Goal: Information Seeking & Learning: Learn about a topic

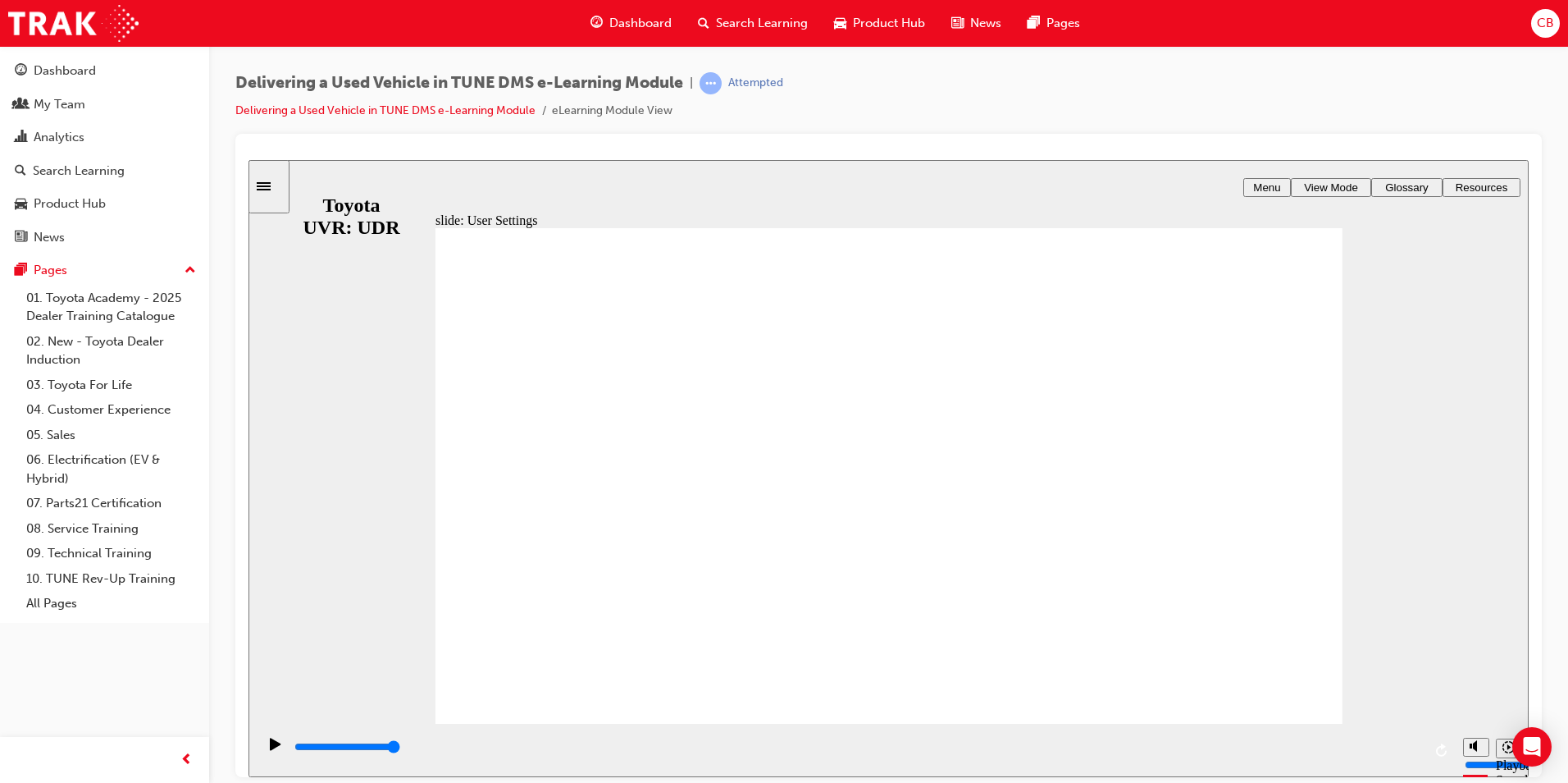
type input "5400"
click at [272, 184] on icon "Sidebar Toggle" at bounding box center [268, 185] width 24 height 10
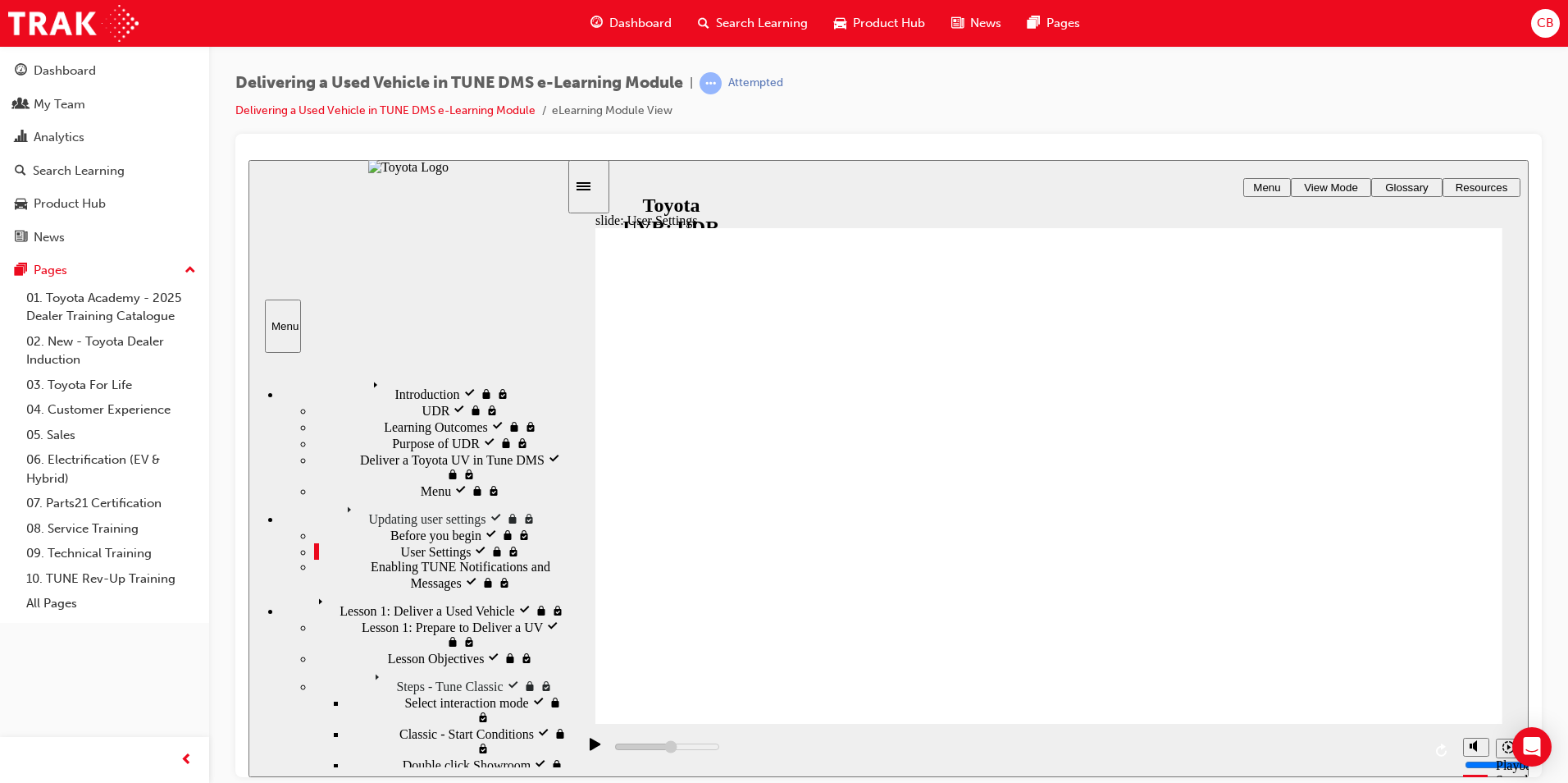
click at [401, 543] on span "User Settings visited" at bounding box center [455, 550] width 108 height 15
click at [487, 543] on icon "visited" at bounding box center [480, 549] width 13 height 13
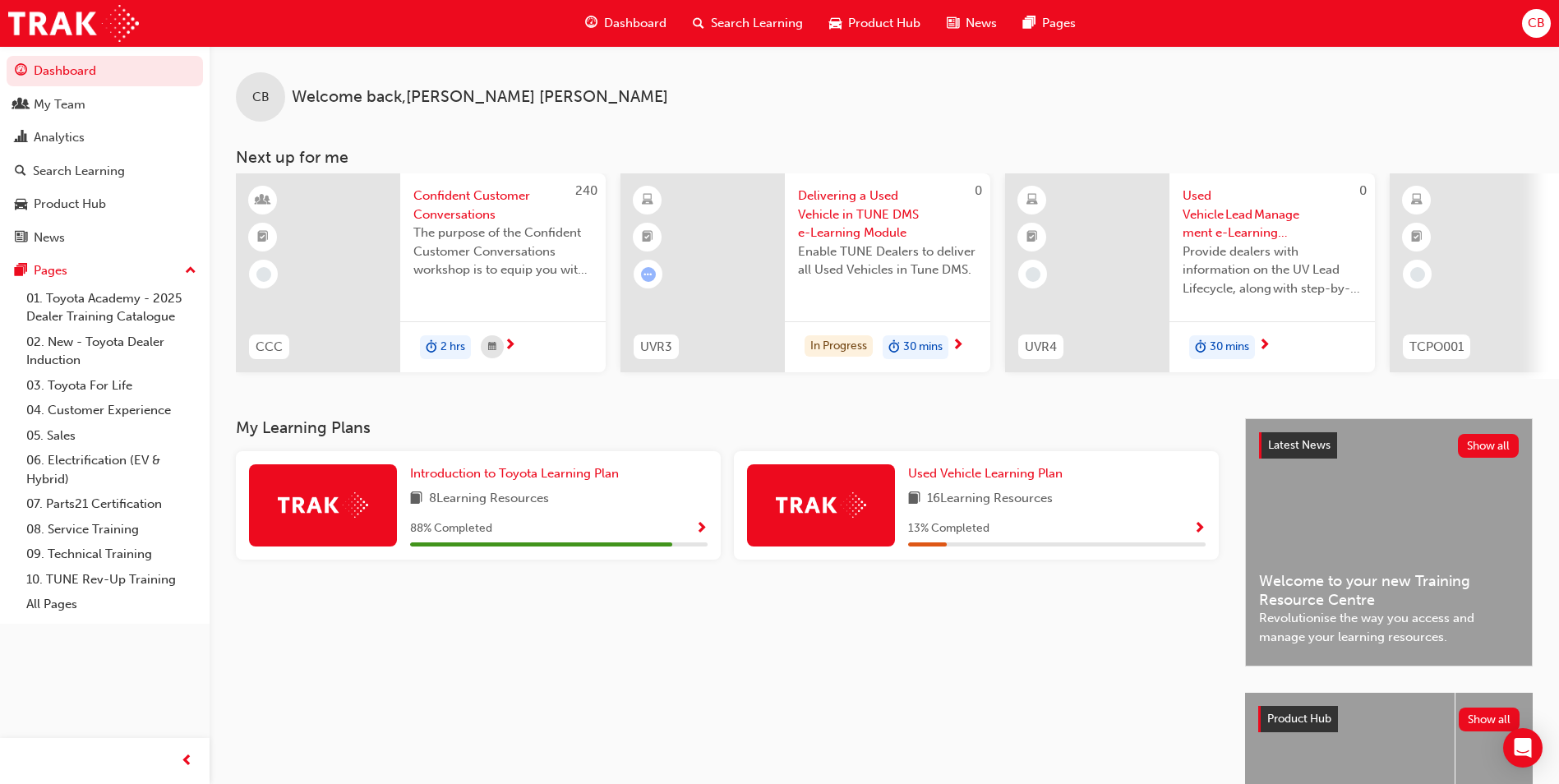
click at [1193, 530] on span "Show Progress" at bounding box center [1199, 529] width 13 height 15
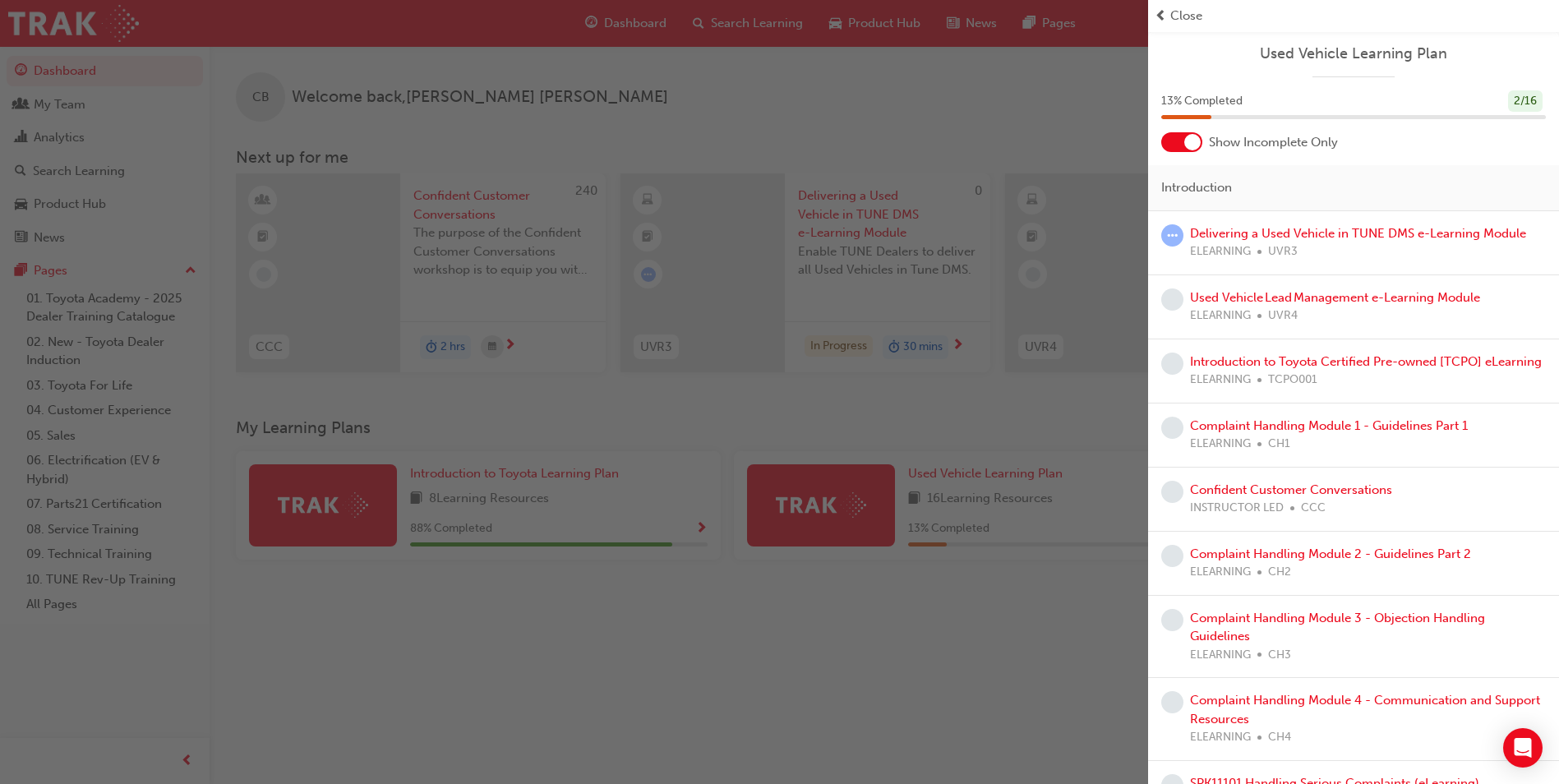
click at [1253, 305] on div "Used Vehicle Lead Management e-Learning Module ELEARNING UVR4" at bounding box center [1335, 307] width 290 height 37
click at [1250, 294] on link "Used Vehicle Lead Management e-Learning Module" at bounding box center [1335, 297] width 290 height 15
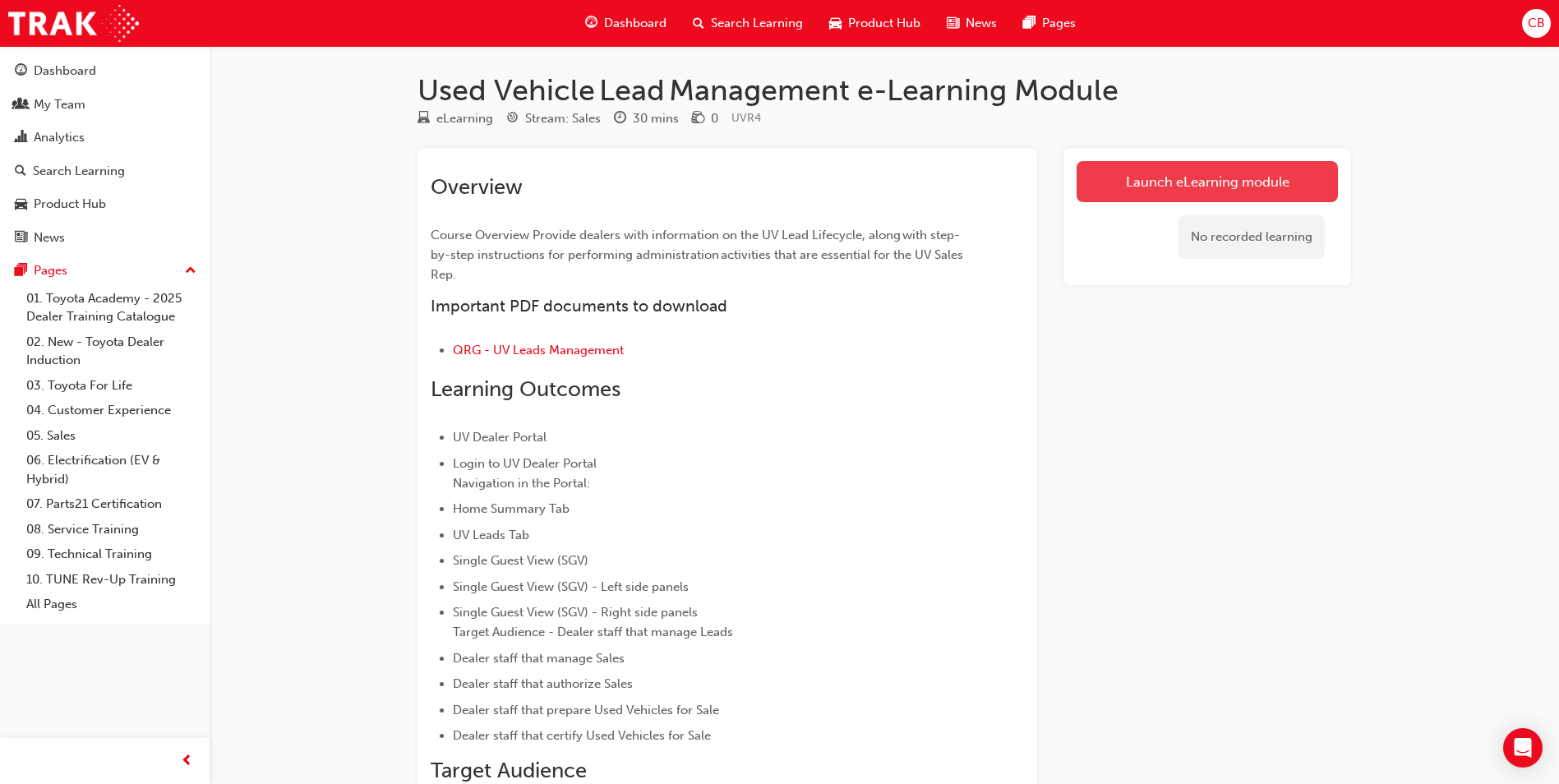
click at [1204, 184] on link "Launch eLearning module" at bounding box center [1207, 182] width 261 height 41
